Goal: Task Accomplishment & Management: Complete application form

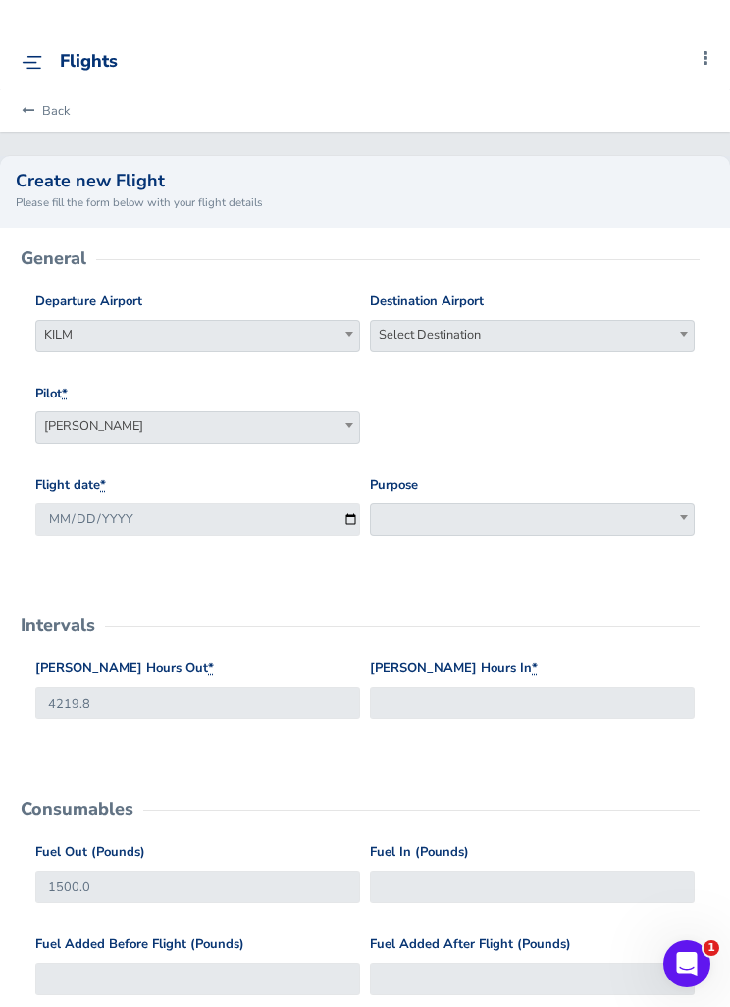
click at [540, 327] on span "Select Destination" at bounding box center [532, 334] width 323 height 27
click at [529, 375] on input "search" at bounding box center [532, 368] width 315 height 29
type input "kavl"
select select "KAVL"
click at [511, 518] on span at bounding box center [532, 519] width 325 height 32
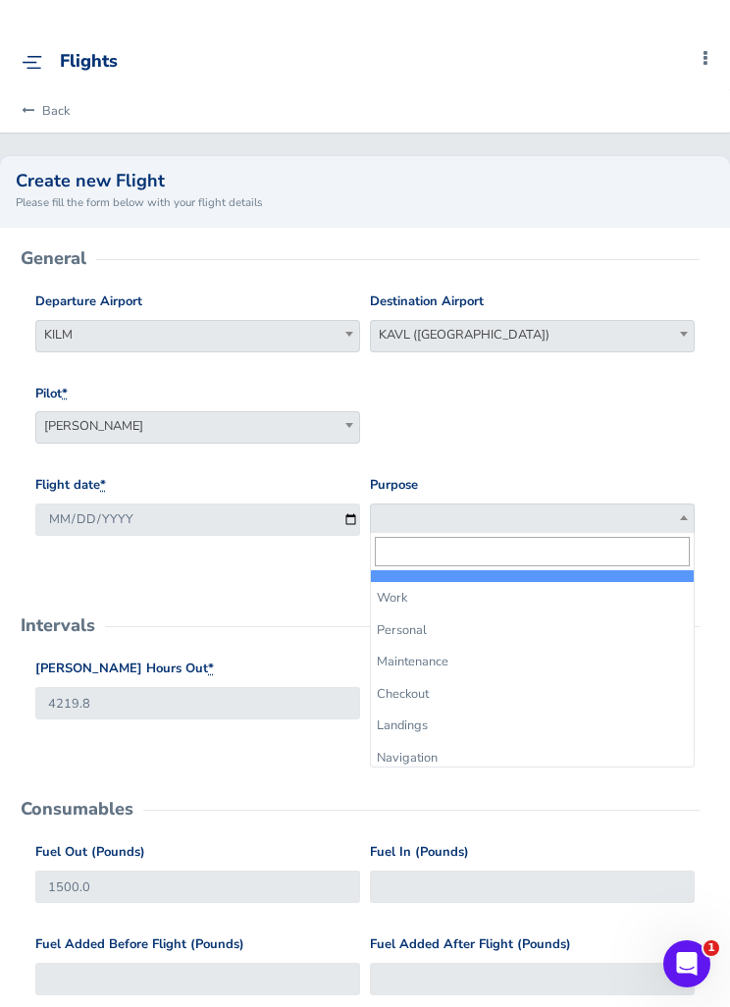
select select "Work"
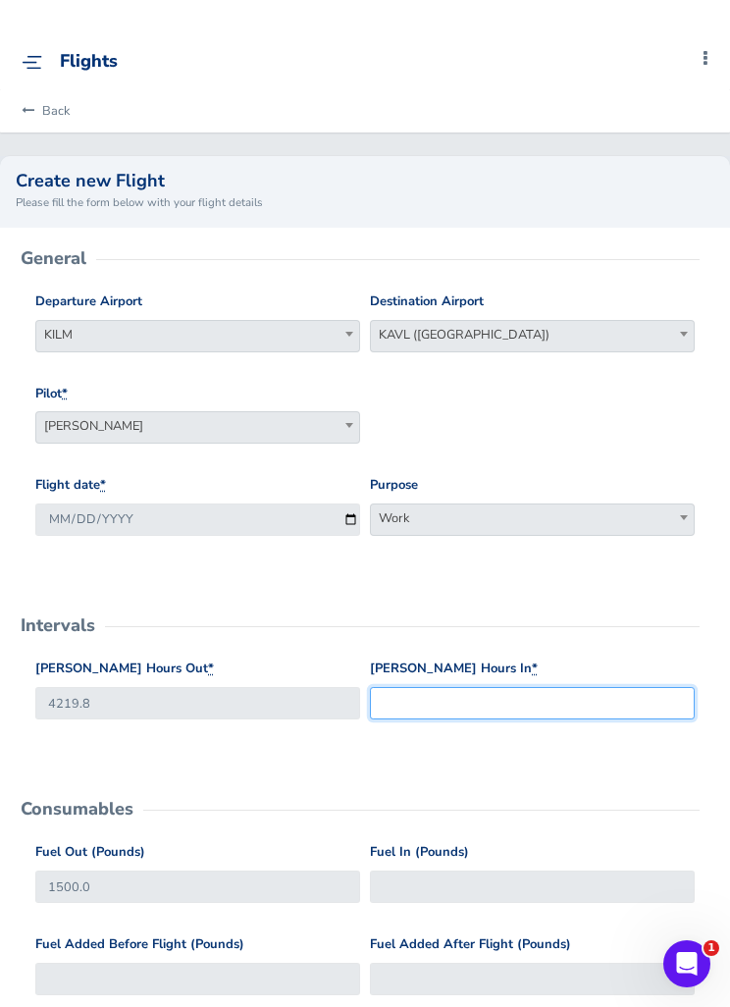
click at [525, 701] on input "[PERSON_NAME] Hours In *" at bounding box center [532, 703] width 325 height 32
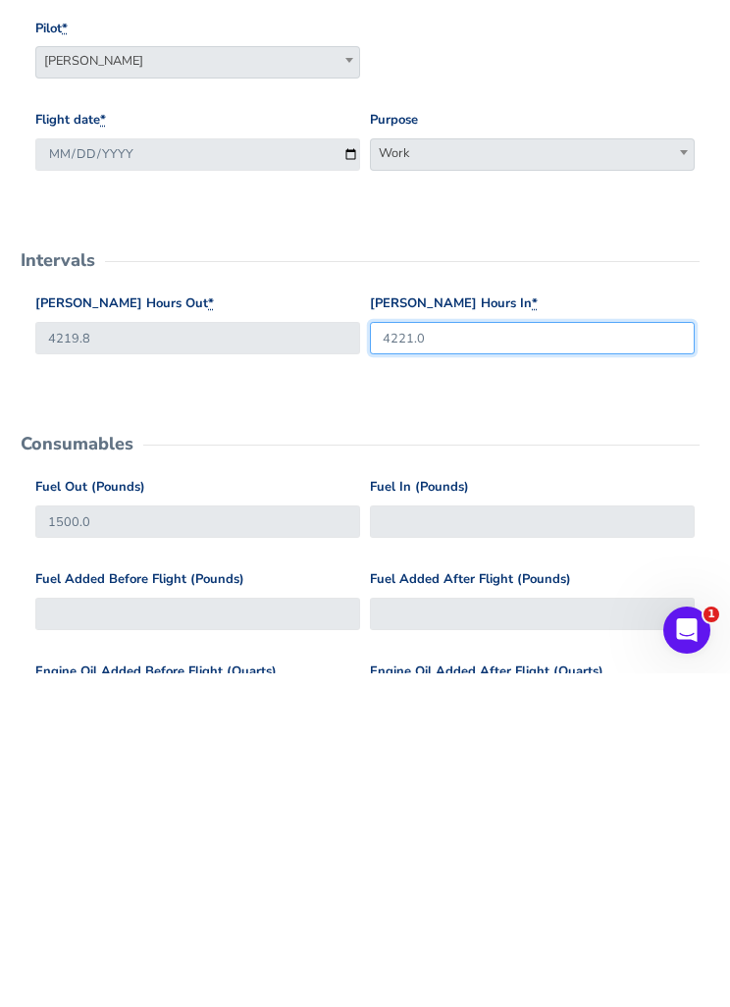
type input "4221.0"
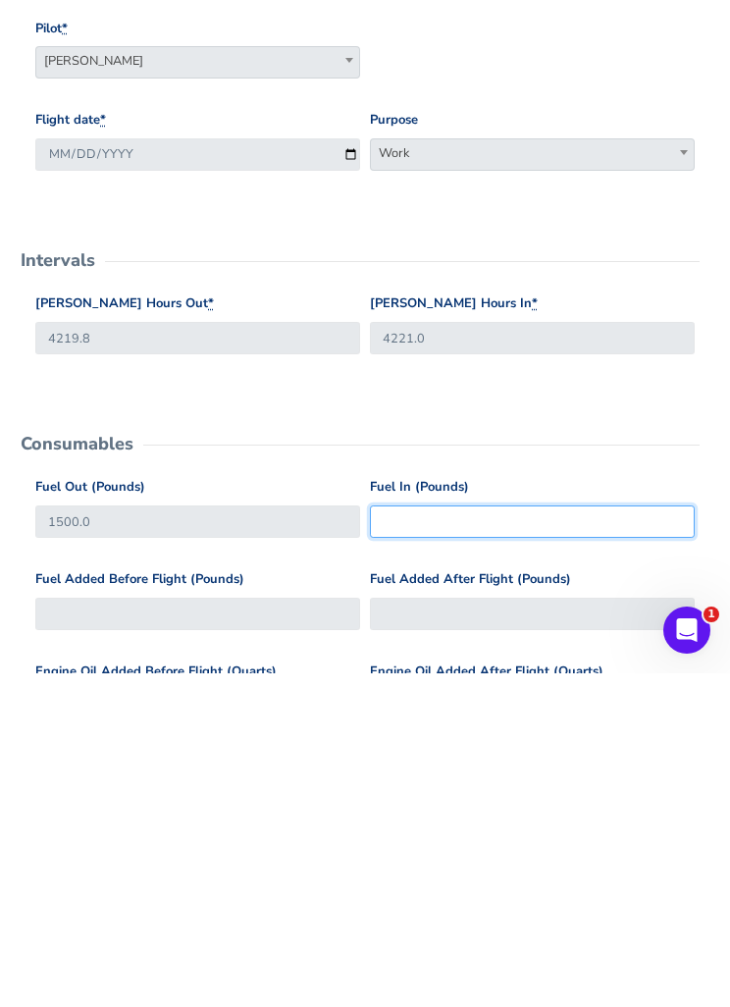
click at [495, 839] on input "Fuel In (Pounds)" at bounding box center [532, 855] width 325 height 32
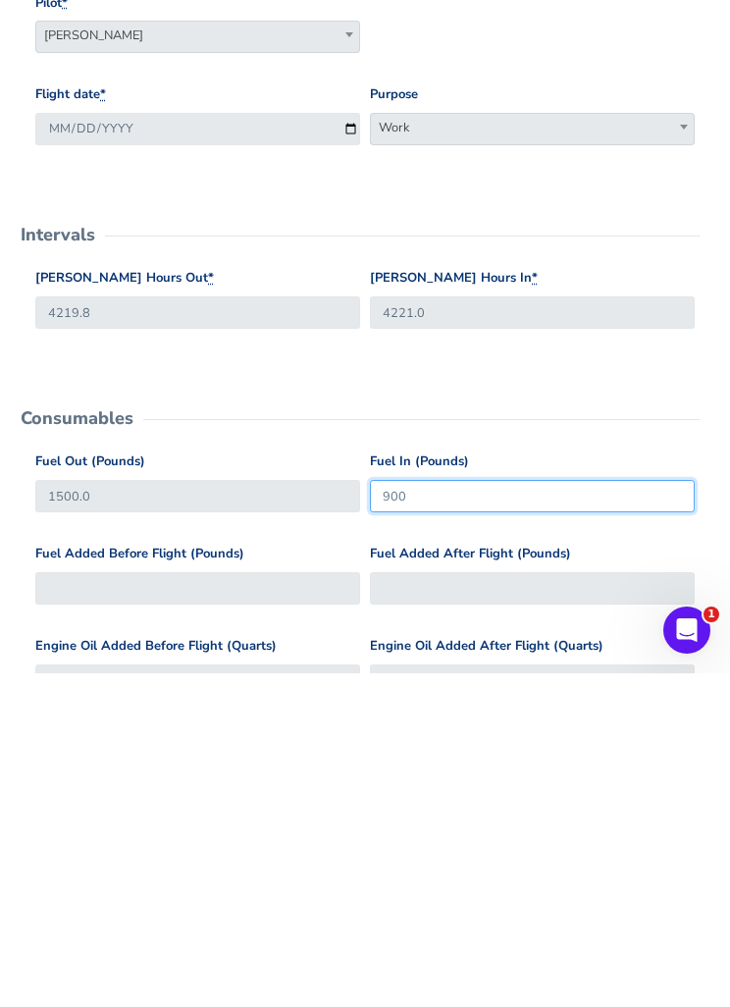
scroll to position [78, 0]
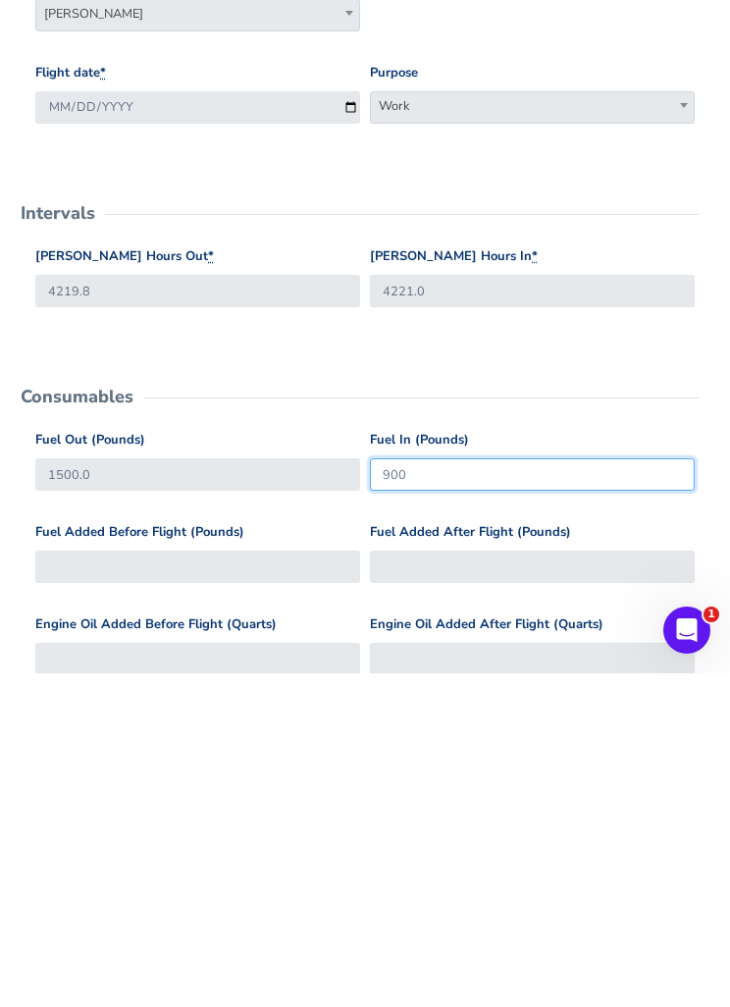
type input "900"
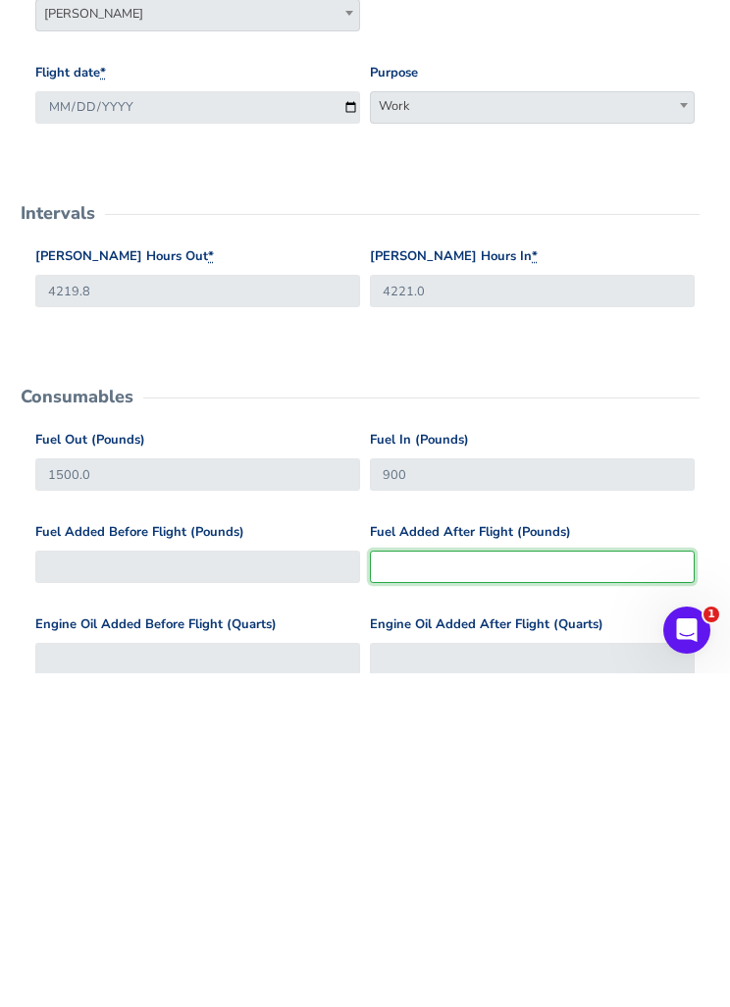
click at [510, 884] on input "Fuel Added After Flight (Pounds)" at bounding box center [532, 900] width 325 height 32
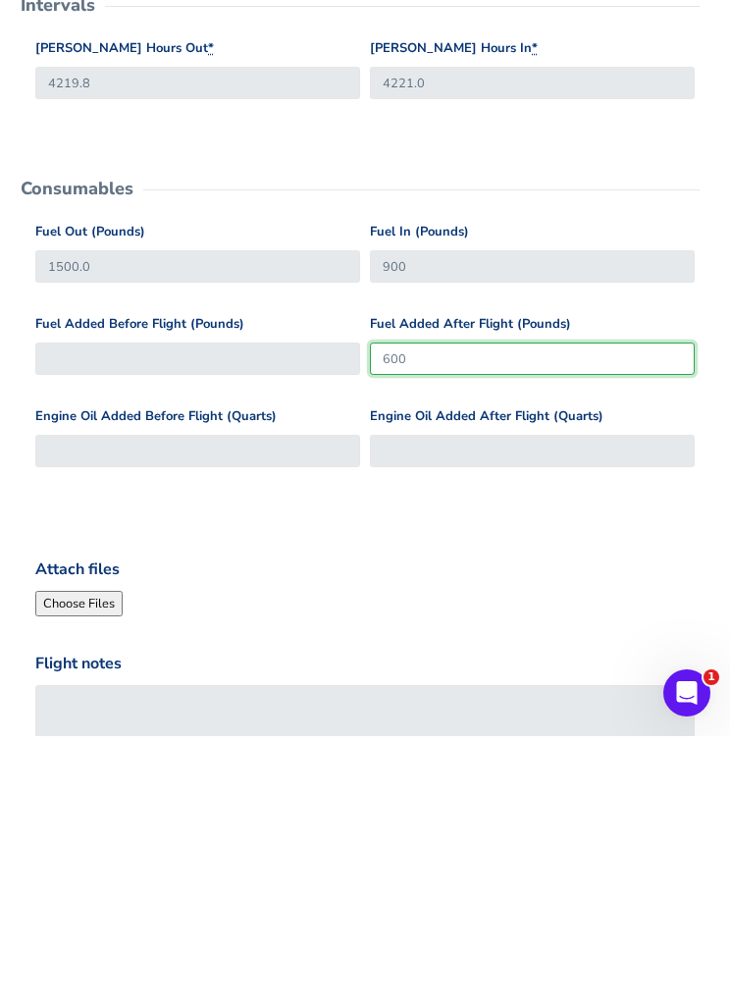
type input "600"
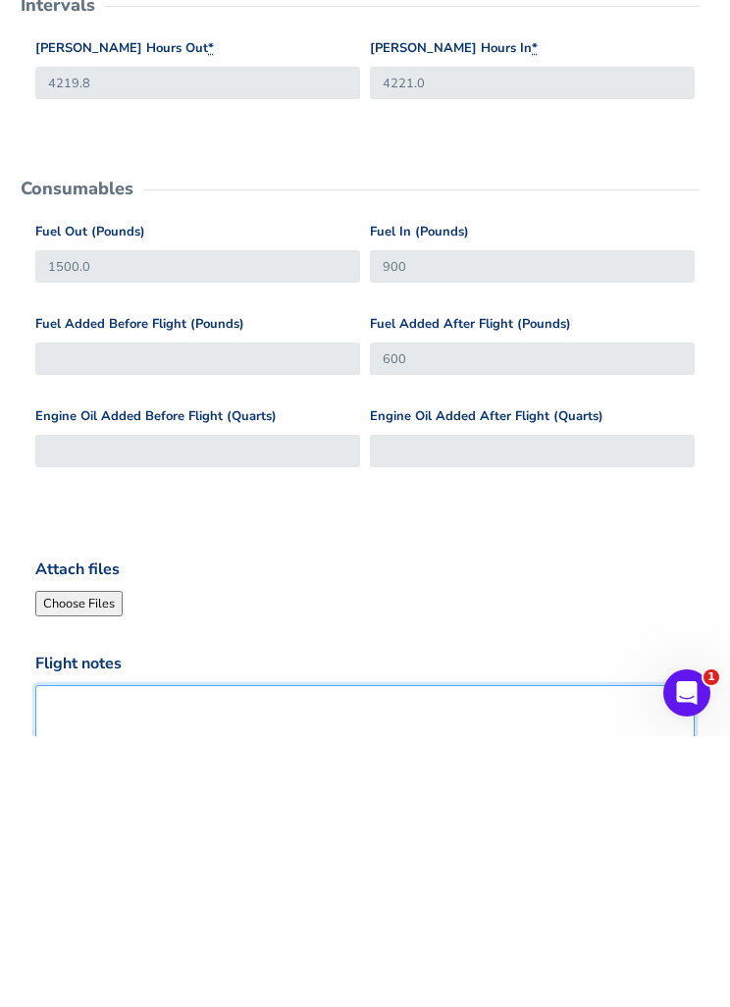
click at [439, 956] on textarea "Flight notes" at bounding box center [364, 1010] width 659 height 108
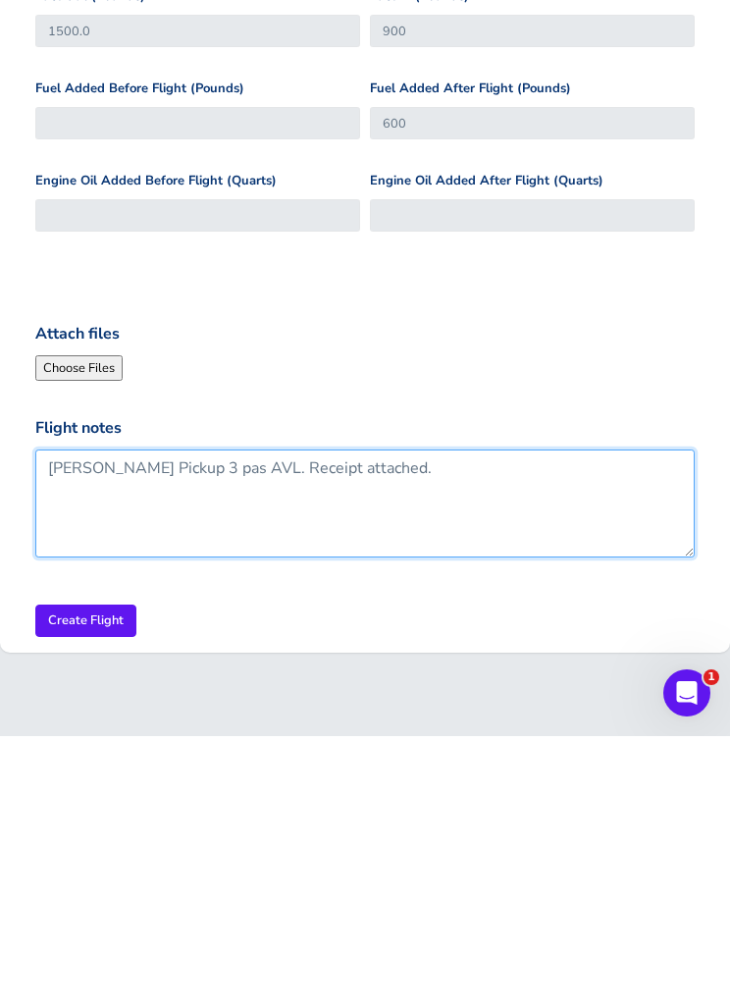
type textarea "[PERSON_NAME] Pickup 3 pas AVL. Receipt attached."
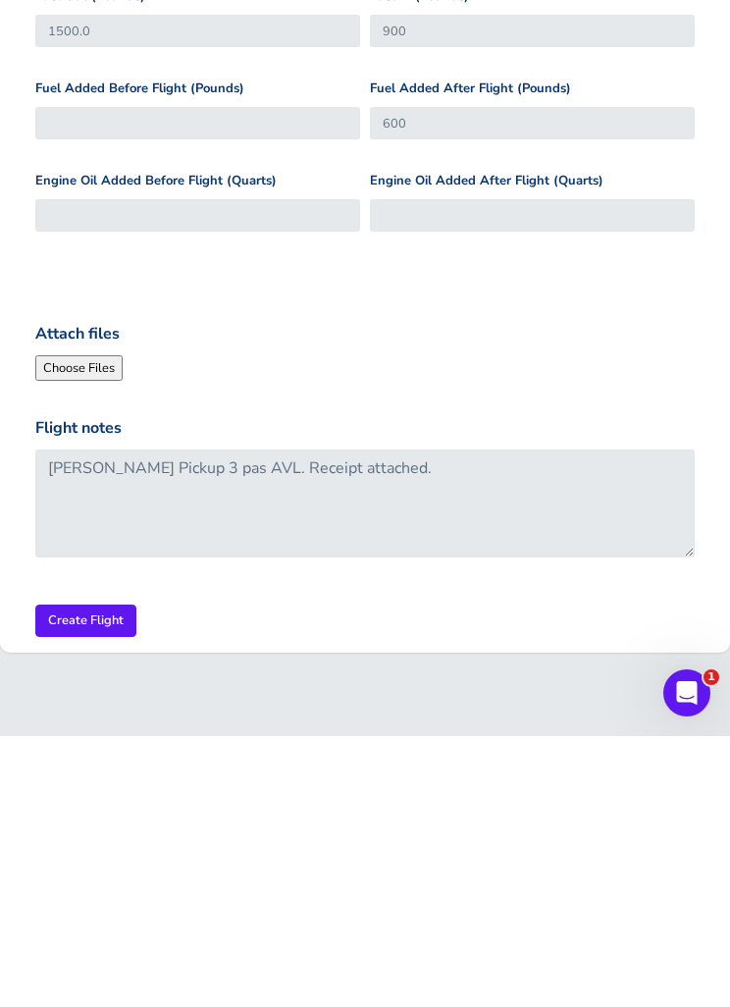
click at [84, 875] on input "Create Flight" at bounding box center [85, 891] width 101 height 32
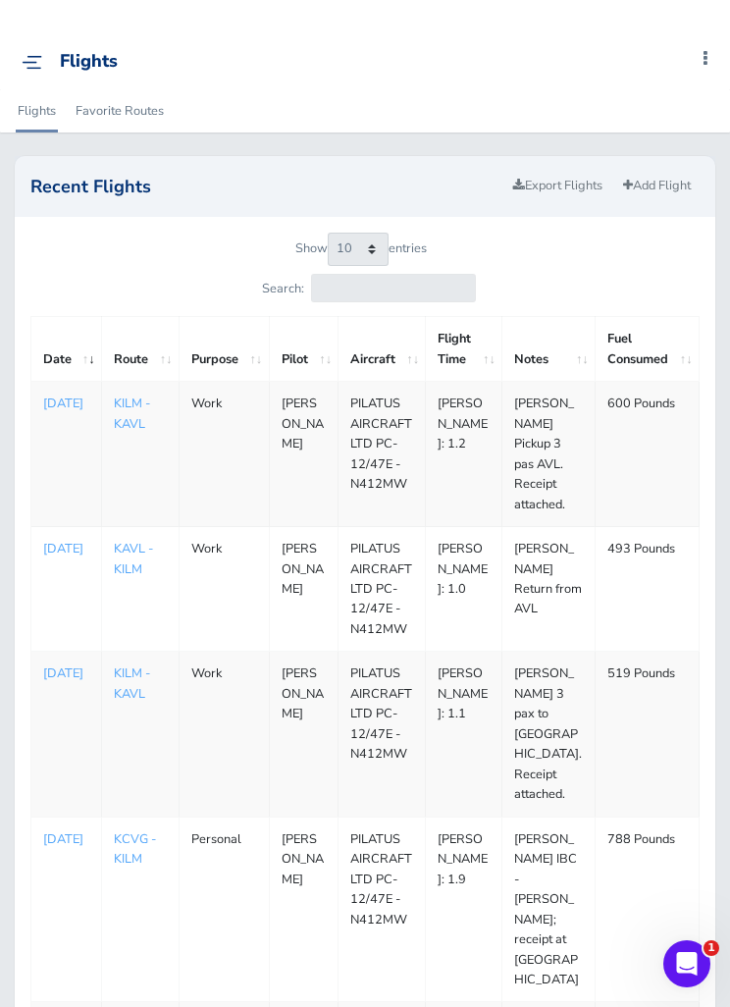
click at [72, 411] on p "[DATE]" at bounding box center [66, 403] width 46 height 20
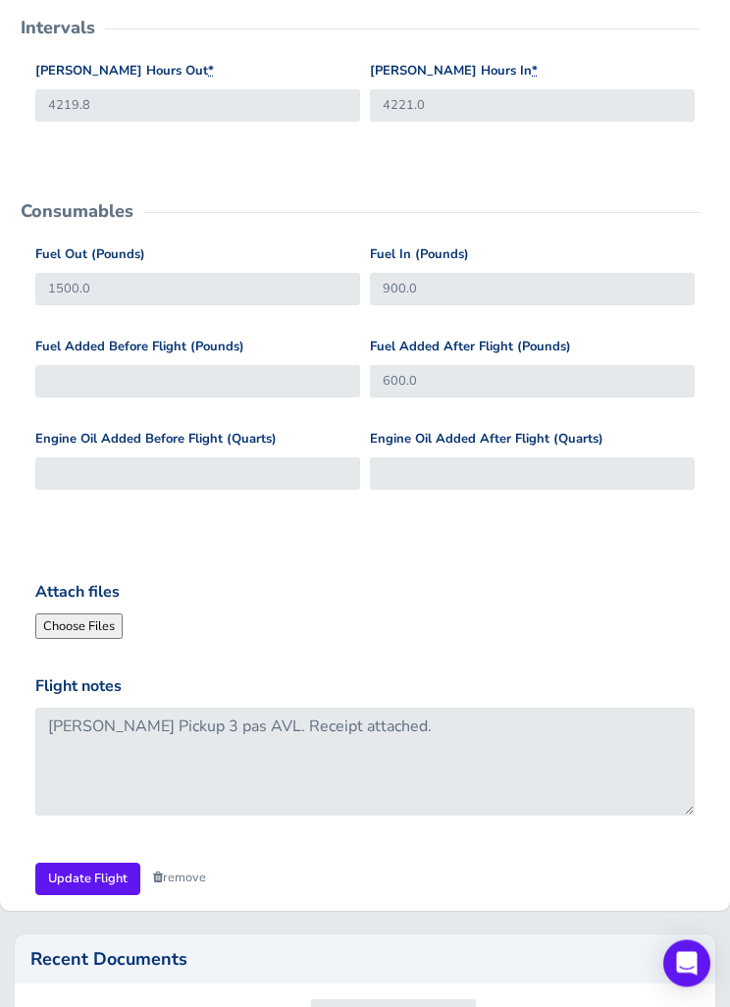
scroll to position [576, 0]
click at [89, 617] on input "Attach files" at bounding box center [168, 626] width 267 height 26
type input "C:\fakepath\image.jpg"
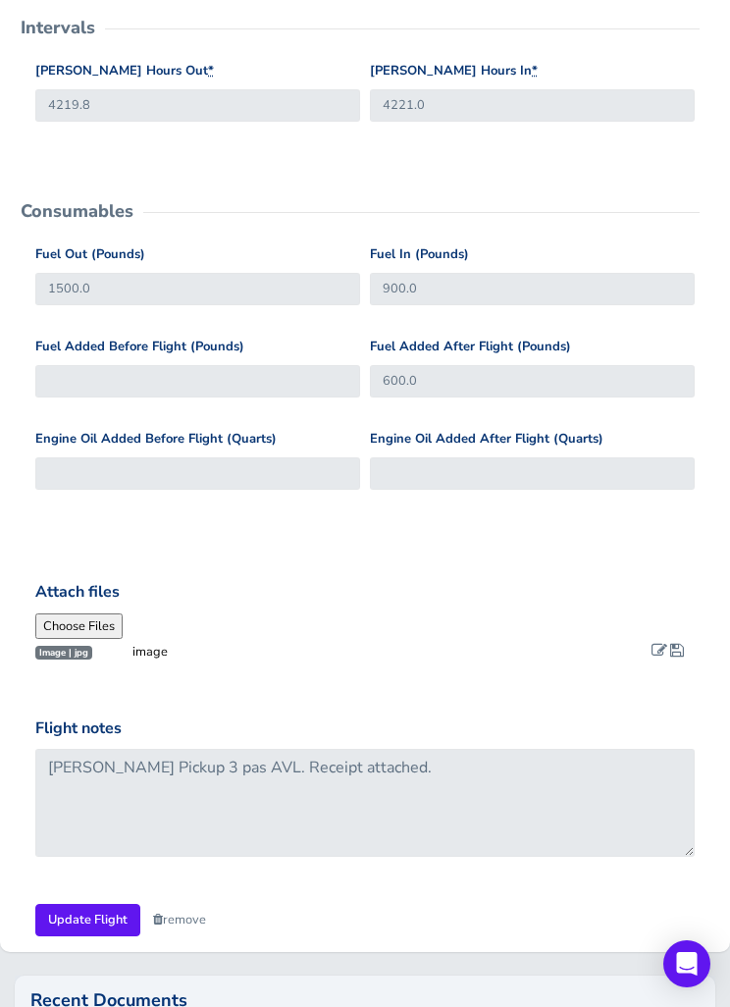
click at [654, 642] on span at bounding box center [659, 650] width 16 height 16
type input "Receipt"
click at [682, 649] on span at bounding box center [677, 650] width 14 height 16
click at [77, 908] on input "Update Flight" at bounding box center [87, 920] width 105 height 32
